Goal: Information Seeking & Learning: Learn about a topic

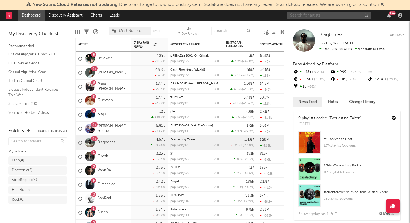
click at [313, 18] on input "text" at bounding box center [330, 15] width 84 height 7
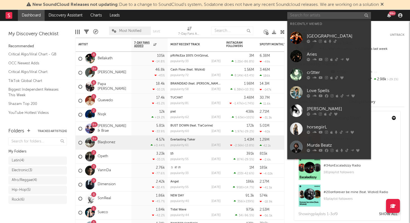
paste input "[PERSON_NAME] Holiday"
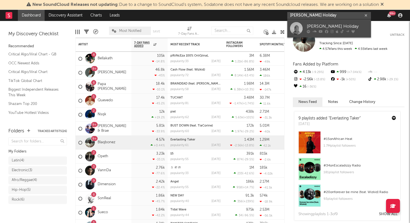
type input "[PERSON_NAME] Holiday"
click at [316, 23] on div "[PERSON_NAME] Holiday" at bounding box center [337, 26] width 61 height 7
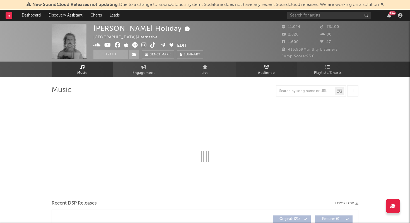
select select "6m"
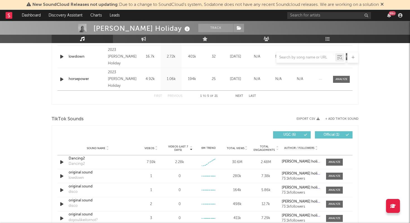
scroll to position [327, 0]
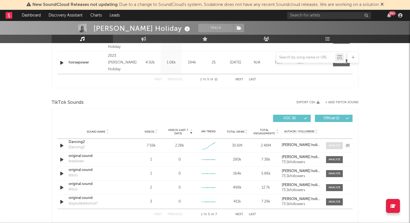
click at [332, 145] on div at bounding box center [335, 145] width 12 height 4
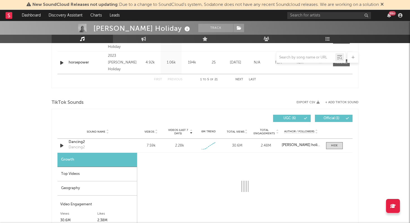
select select "1w"
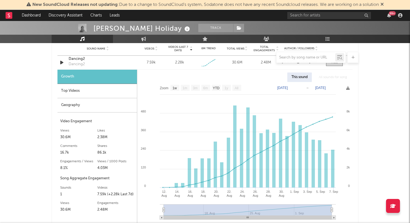
scroll to position [412, 0]
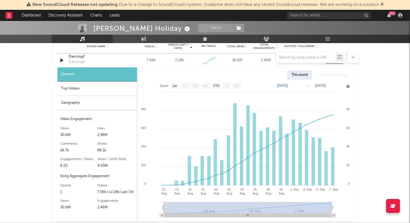
click at [97, 105] on div "Geography" at bounding box center [98, 103] width 80 height 14
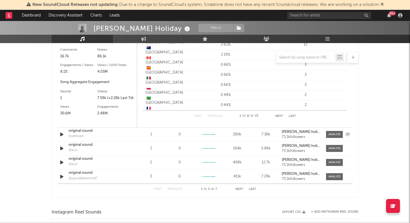
scroll to position [507, 0]
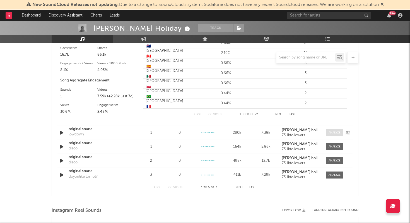
click at [338, 133] on div at bounding box center [335, 132] width 12 height 4
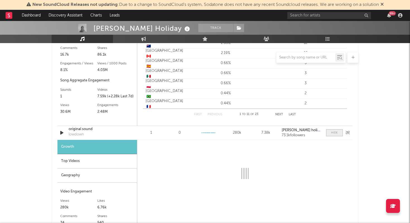
click at [338, 132] on span at bounding box center [334, 132] width 17 height 7
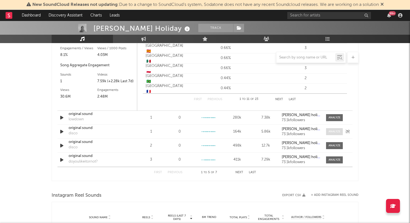
scroll to position [523, 0]
click at [238, 172] on button "Next" at bounding box center [240, 171] width 8 height 3
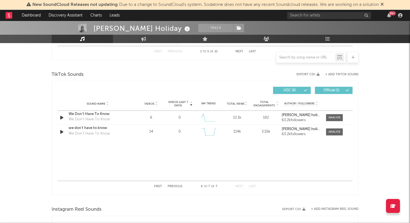
scroll to position [357, 0]
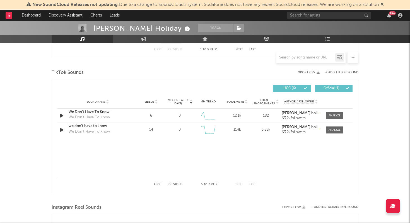
click at [159, 184] on button "First" at bounding box center [158, 184] width 8 height 3
select select "1w"
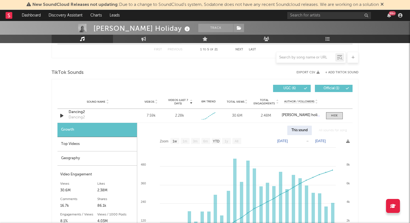
click at [303, 129] on div "This sound" at bounding box center [300, 129] width 25 height 9
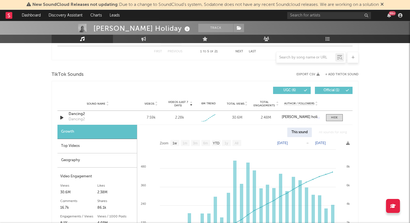
scroll to position [331, 0]
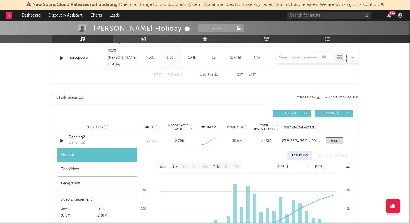
click at [330, 155] on div "All sounds for song" at bounding box center [333, 154] width 37 height 9
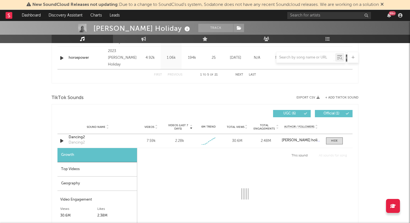
select select "1w"
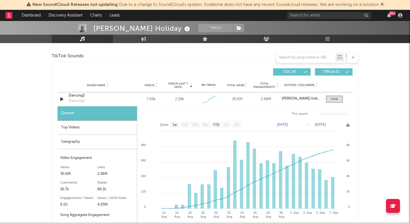
scroll to position [388, 0]
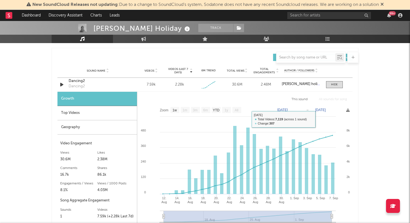
click at [327, 101] on div "All sounds for song" at bounding box center [333, 98] width 37 height 9
click at [92, 124] on div "Geography" at bounding box center [98, 127] width 80 height 14
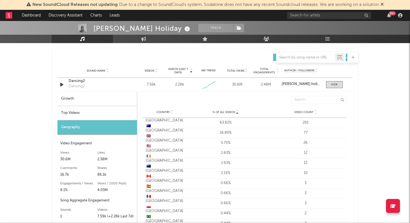
click at [106, 116] on div "Top Videos" at bounding box center [98, 113] width 80 height 14
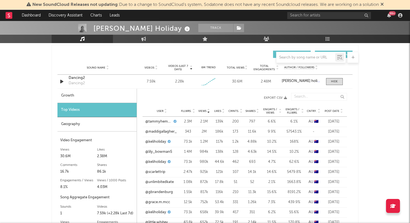
scroll to position [391, 0]
click at [319, 111] on icon at bounding box center [319, 112] width 3 height 2
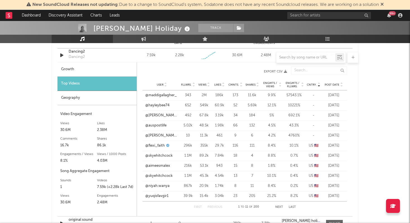
scroll to position [424, 0]
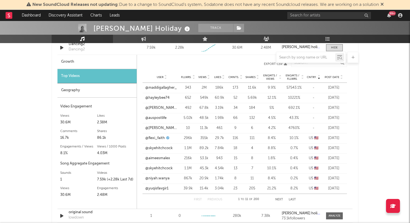
click at [155, 143] on div "User @skyehitchcock Fllwrs. 1.1M Views 89.2k Likes 7.84k Cmnts. 18 Shares 4 Eng…" at bounding box center [245, 148] width 205 height 10
click at [157, 138] on link "@flexi_faith" at bounding box center [155, 138] width 20 height 6
click at [159, 148] on link "@skyehitchcock" at bounding box center [158, 148] width 27 height 6
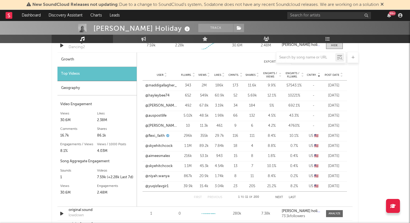
scroll to position [427, 0]
click at [279, 196] on button "Next" at bounding box center [280, 196] width 8 height 3
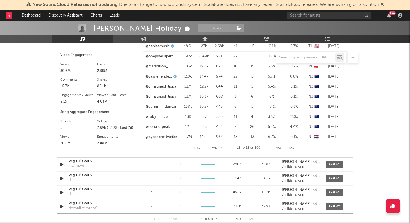
scroll to position [477, 0]
